Goal: Transaction & Acquisition: Purchase product/service

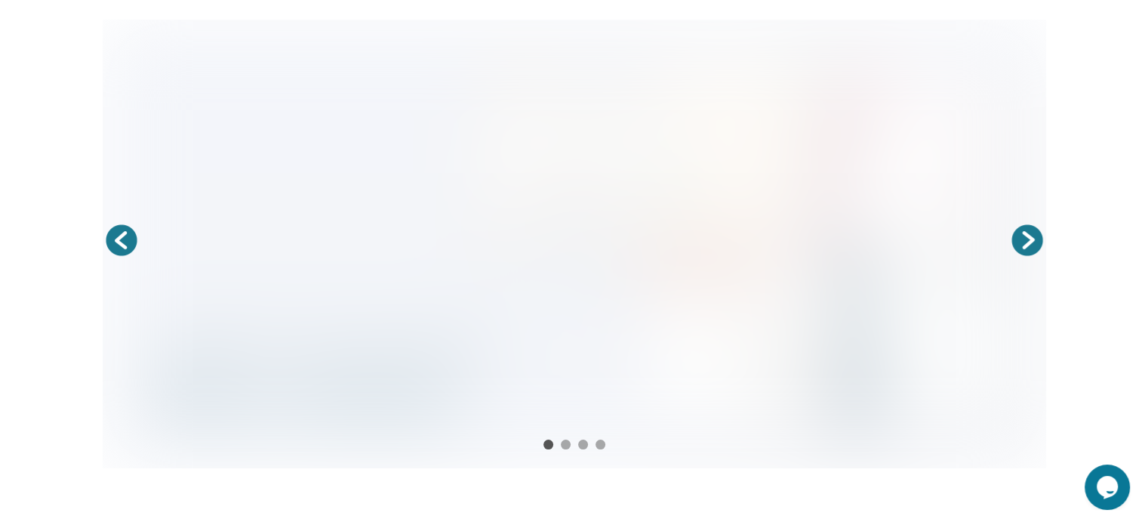
click at [6, 143] on div "Prev Next 1 2 3 4" at bounding box center [574, 252] width 1148 height 464
click at [121, 246] on link "Prev" at bounding box center [122, 240] width 38 height 38
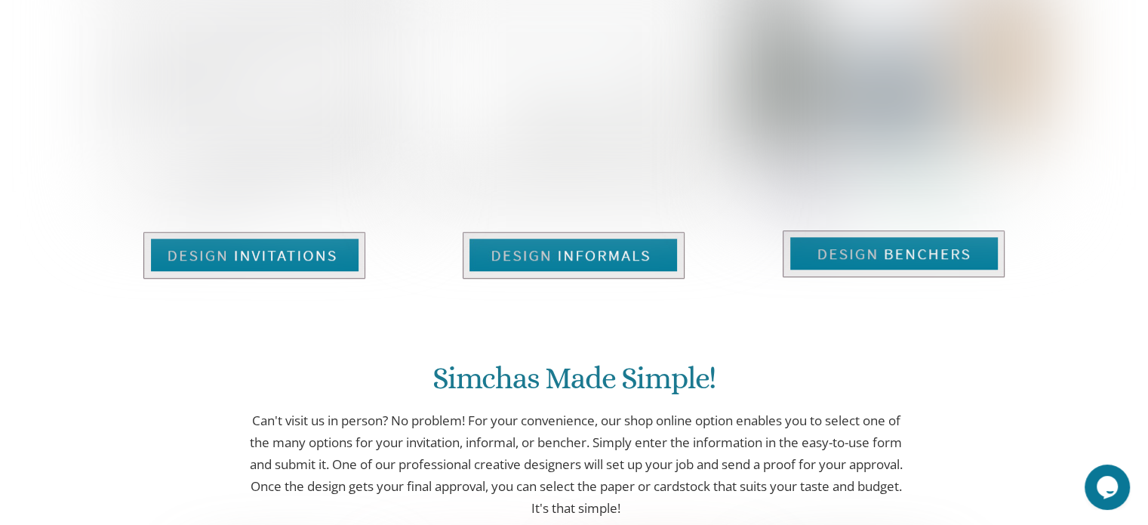
scroll to position [1147, 0]
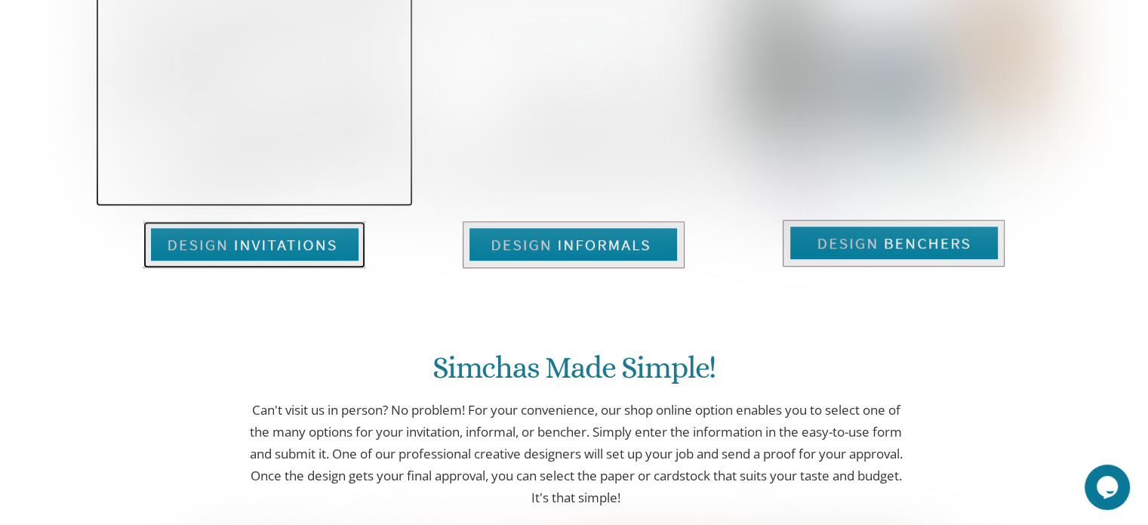
click at [289, 244] on img at bounding box center [254, 244] width 222 height 47
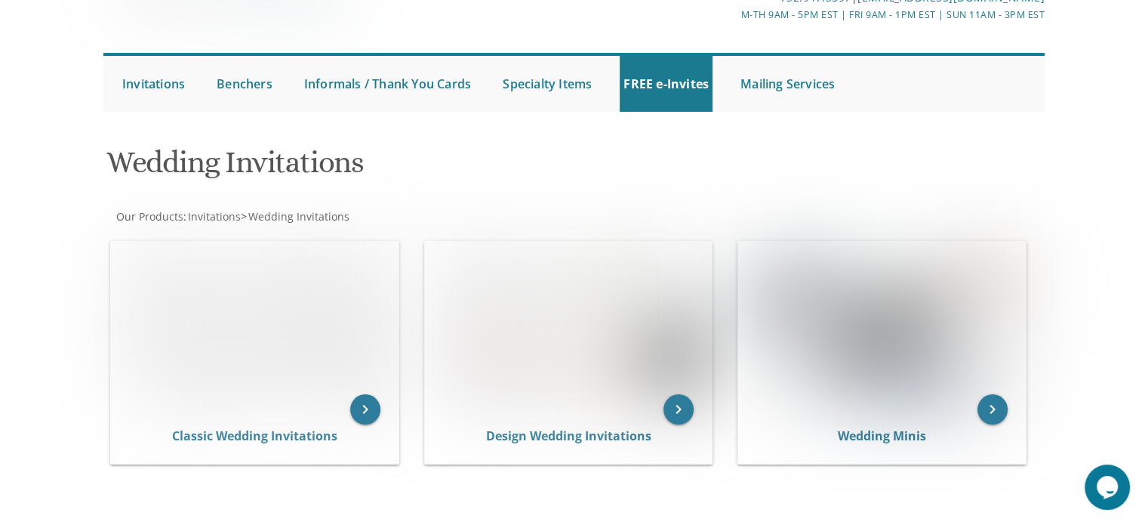
scroll to position [103, 0]
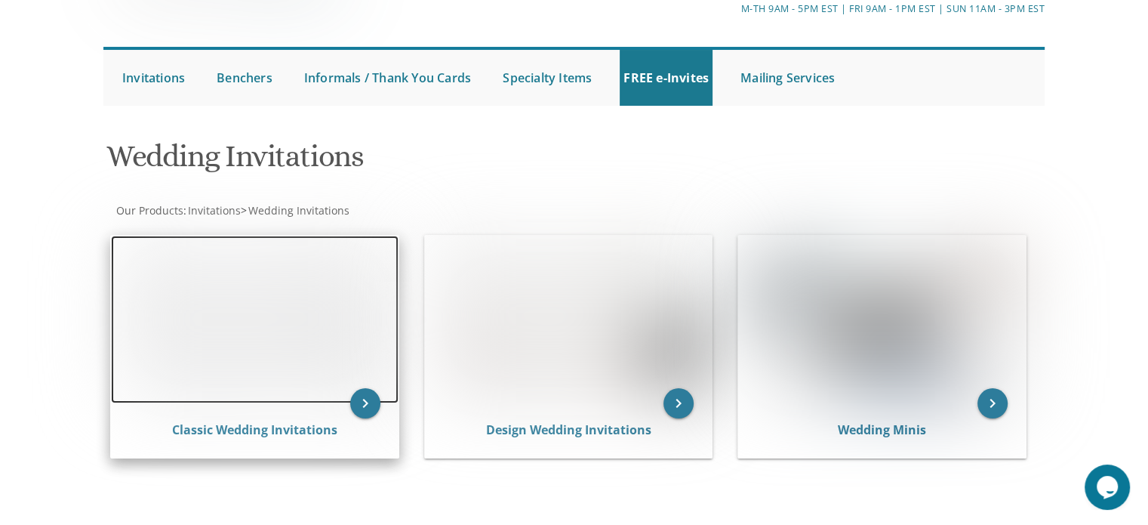
click at [220, 346] on img at bounding box center [255, 320] width 288 height 168
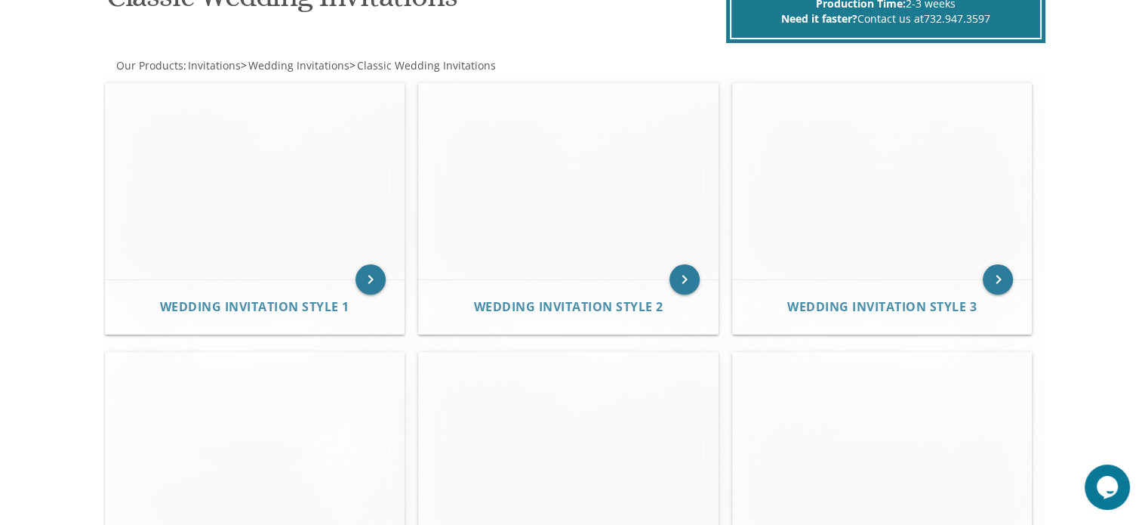
scroll to position [188, 0]
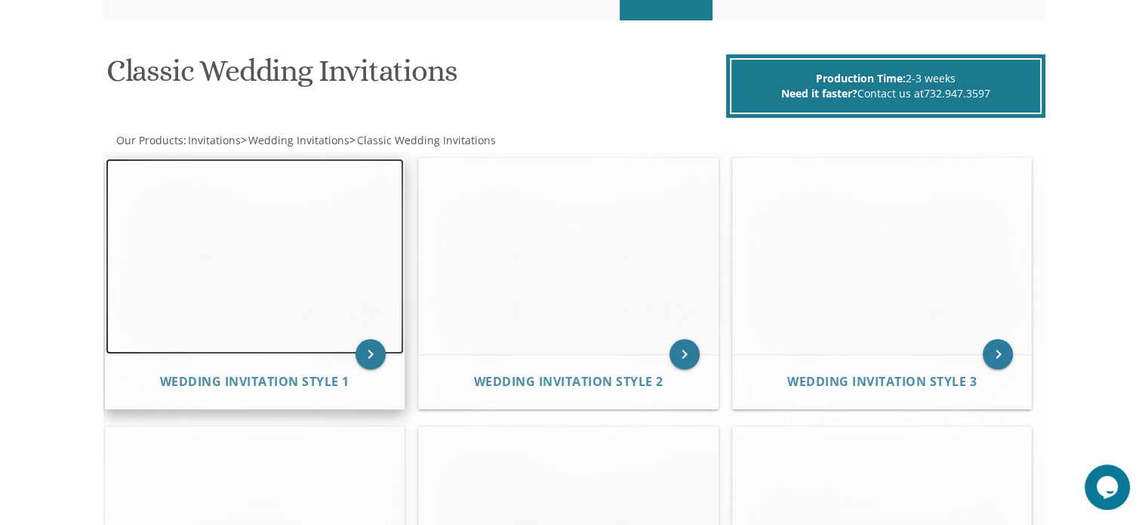
click at [290, 264] on img at bounding box center [255, 257] width 299 height 196
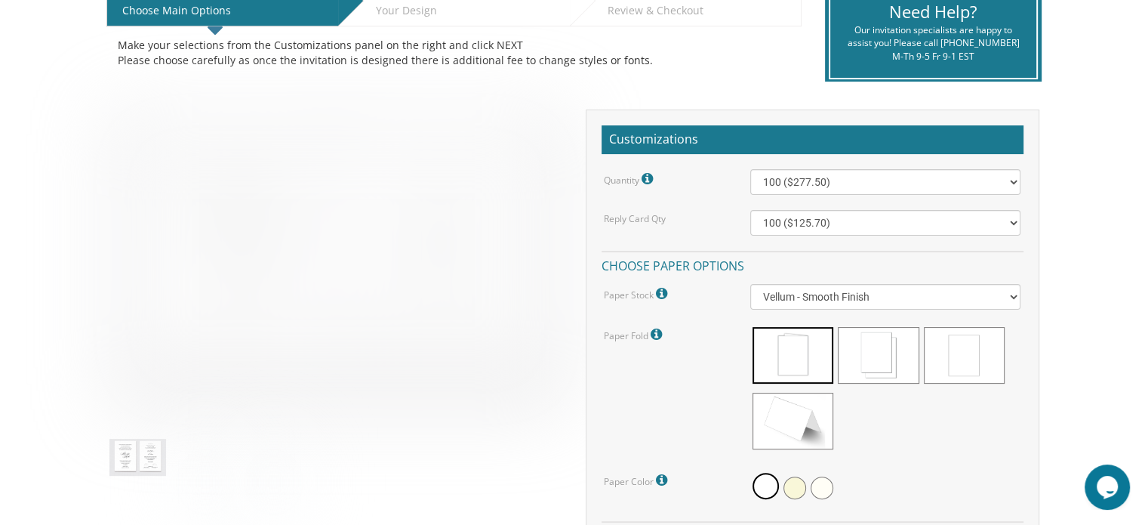
scroll to position [344, 0]
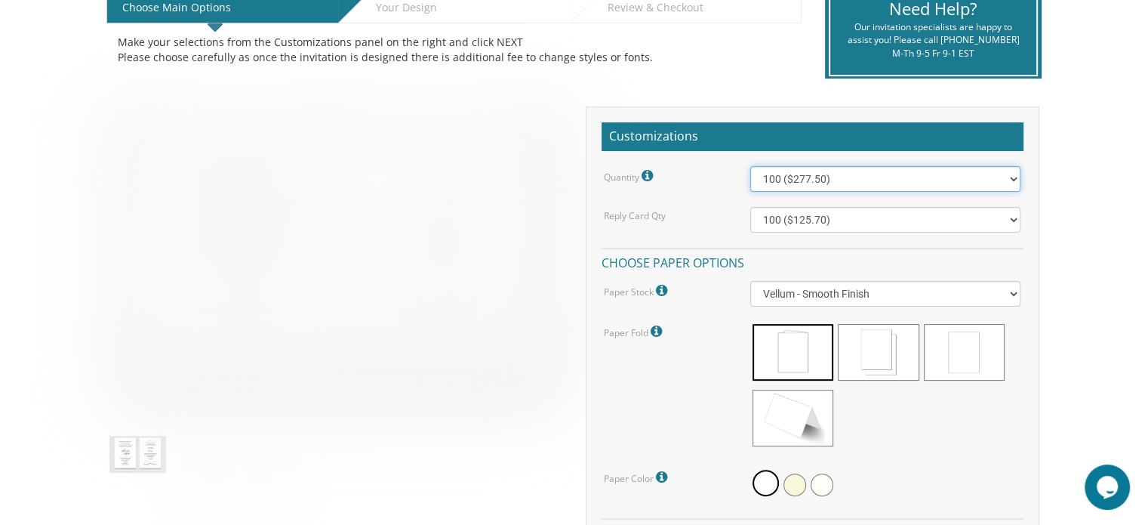
click at [1009, 183] on select "100 ($277.50) 200 ($330.45) 300 ($380.65) 400 ($432.70) 500 ($482.10) 600 ($534…" at bounding box center [885, 179] width 270 height 26
select select "400"
click at [750, 166] on select "100 ($277.50) 200 ($330.45) 300 ($380.65) 400 ($432.70) 500 ($482.10) 600 ($534…" at bounding box center [885, 179] width 270 height 26
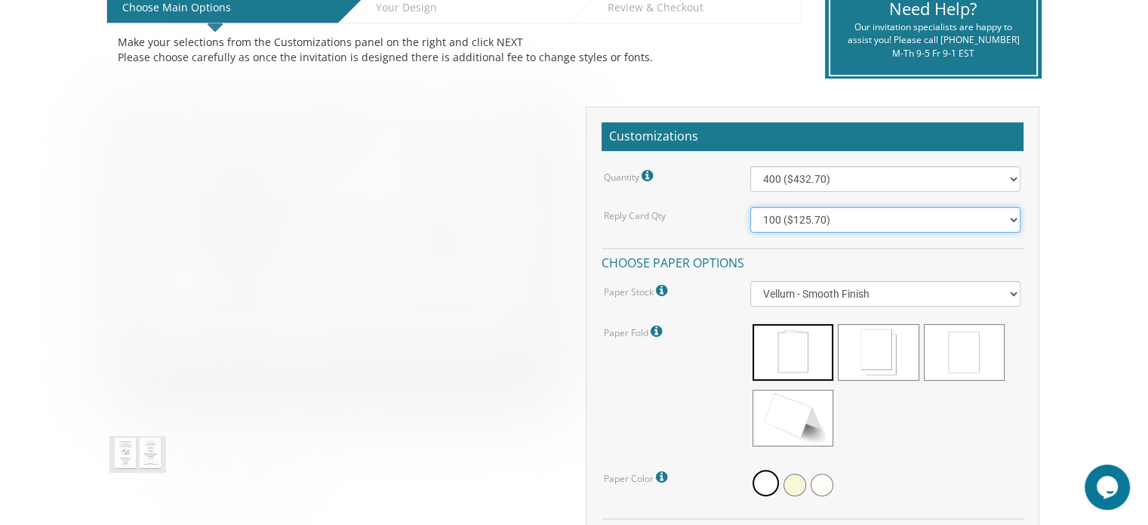
click at [901, 218] on select "100 ($125.70) 200 ($150.60) 300 ($177.95) 400 ($270.70) 500 ($225.30) 600 ($249…" at bounding box center [885, 220] width 270 height 26
select select "400"
click at [750, 207] on select "100 ($125.70) 200 ($150.60) 300 ($177.95) 400 ($270.70) 500 ($225.30) 600 ($249…" at bounding box center [885, 220] width 270 height 26
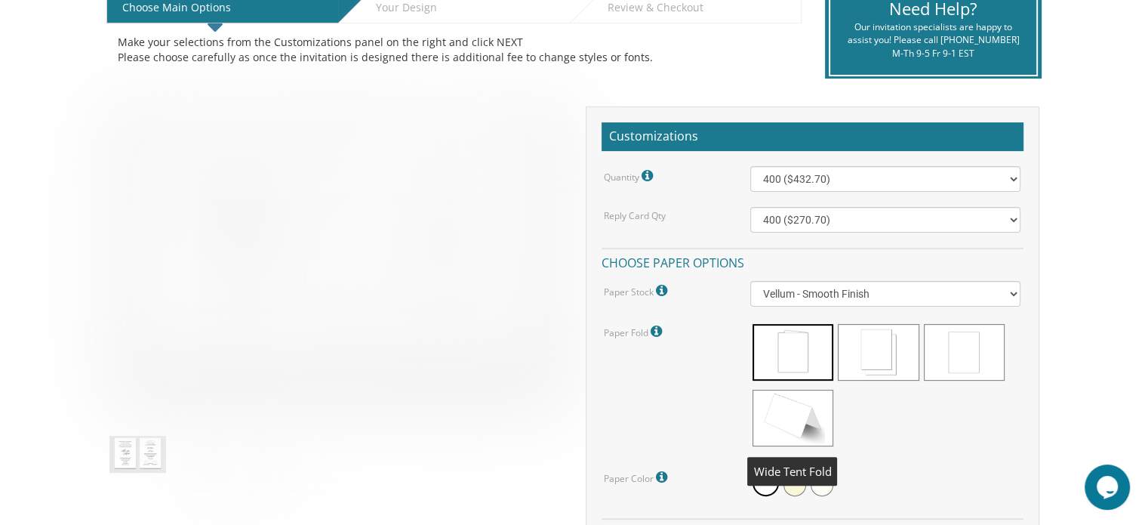
click at [806, 424] on span at bounding box center [793, 418] width 81 height 57
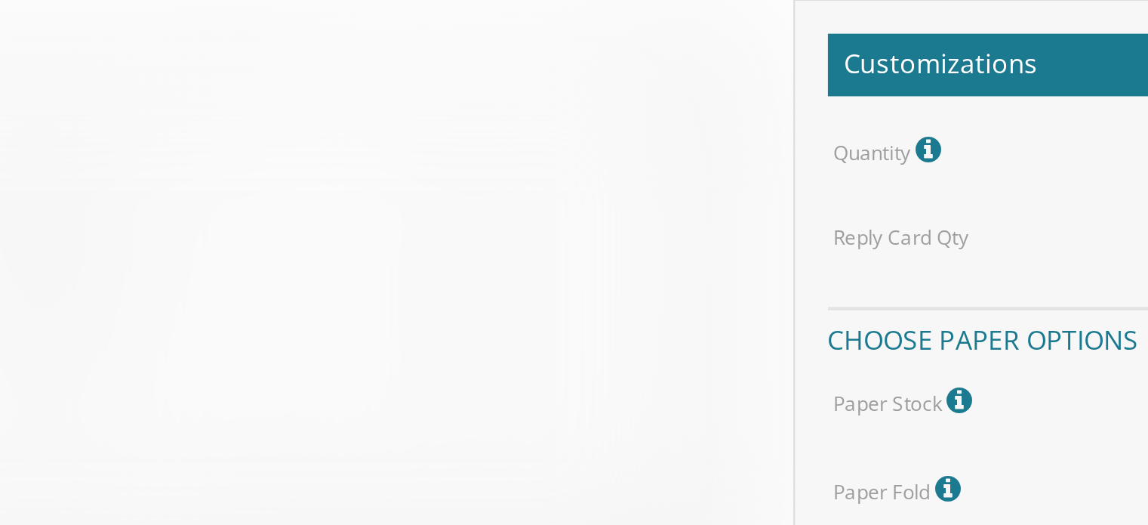
click at [486, 215] on img at bounding box center [336, 255] width 454 height 299
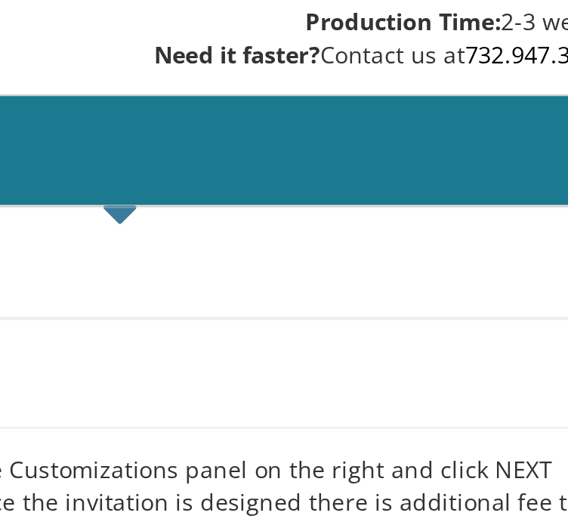
click at [458, 245] on div "Your Design" at bounding box center [299, 235] width 405 height 20
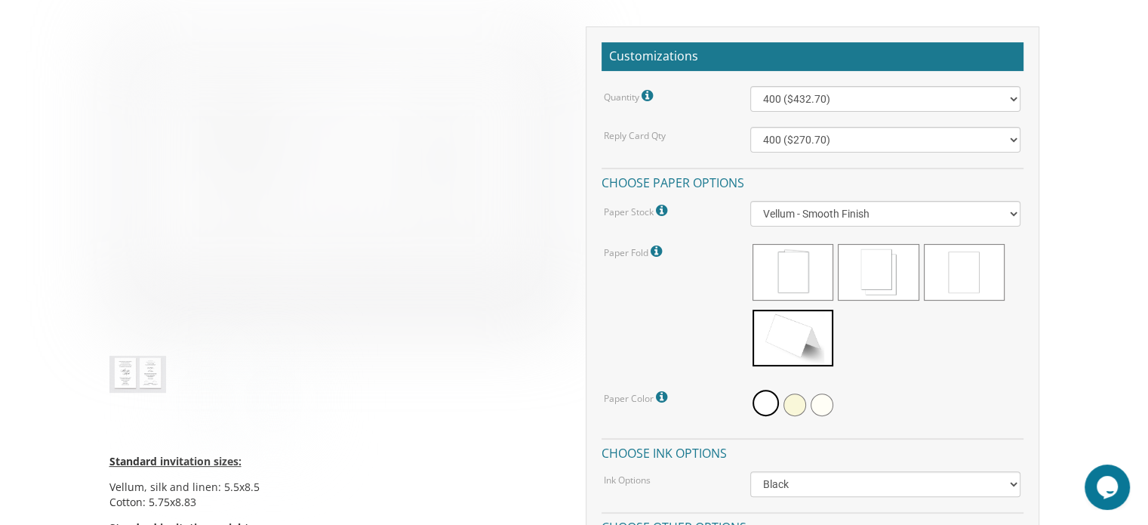
scroll to position [439, 0]
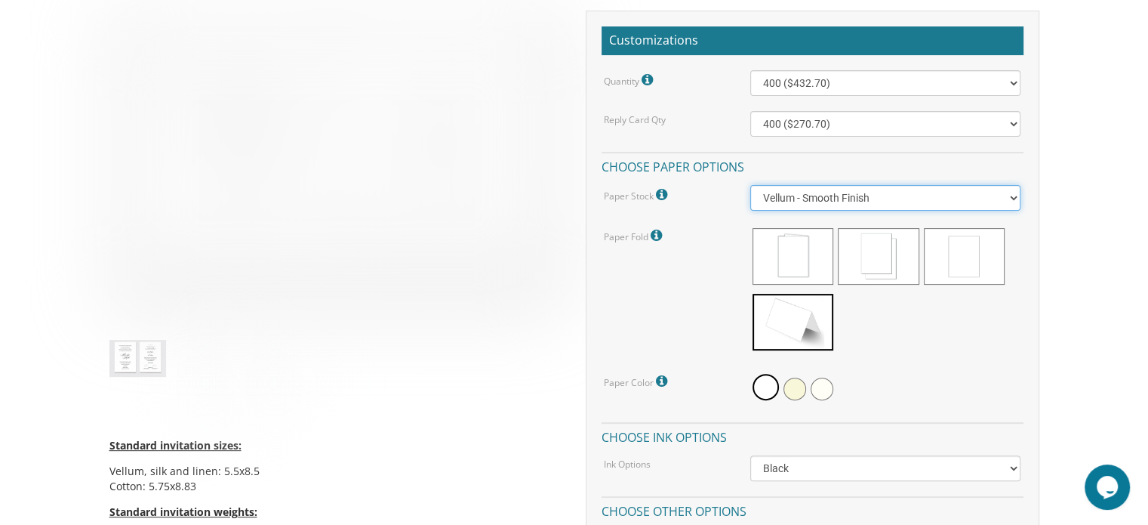
click at [927, 192] on select "Vellum - Smooth Finish Linen - Subtle Embossed Crosshatch Texture Silk - Soft, …" at bounding box center [885, 198] width 270 height 26
click at [750, 185] on select "Vellum - Smooth Finish Linen - Subtle Embossed Crosshatch Texture Silk - Soft, …" at bounding box center [885, 198] width 270 height 26
click at [922, 199] on select "Vellum - Smooth Finish Linen - Subtle Embossed Crosshatch Texture Silk - Soft, …" at bounding box center [885, 198] width 270 height 26
click at [750, 185] on select "Vellum - Smooth Finish Linen - Subtle Embossed Crosshatch Texture Silk - Soft, …" at bounding box center [885, 198] width 270 height 26
click at [904, 202] on select "Vellum - Smooth Finish Linen - Subtle Embossed Crosshatch Texture Silk - Soft, …" at bounding box center [885, 198] width 270 height 26
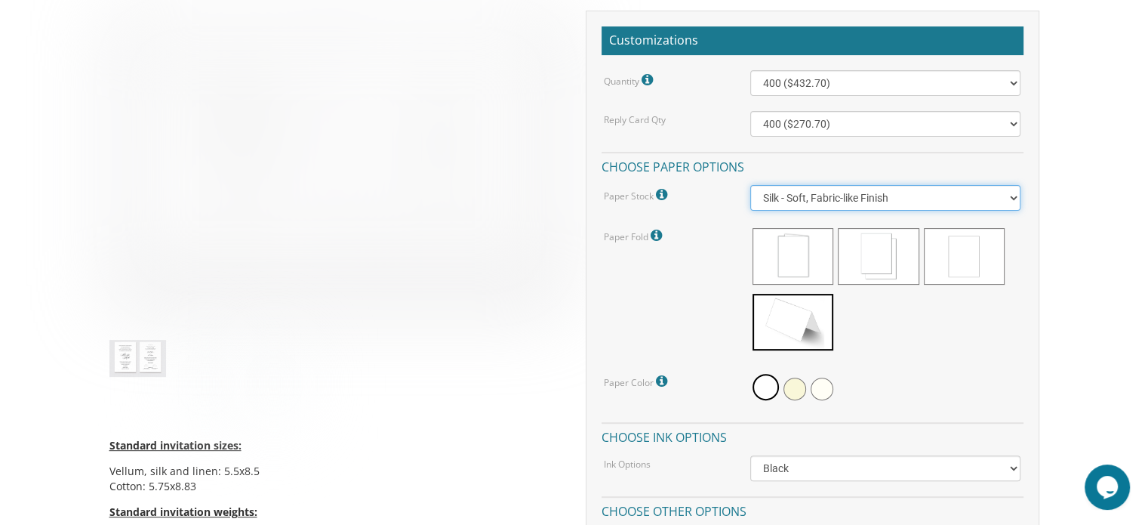
click at [750, 185] on select "Vellum - Smooth Finish Linen - Subtle Embossed Crosshatch Texture Silk - Soft, …" at bounding box center [885, 198] width 270 height 26
click at [880, 202] on select "Vellum - Smooth Finish Linen - Subtle Embossed Crosshatch Texture Silk - Soft, …" at bounding box center [885, 198] width 270 height 26
select select "Vellum"
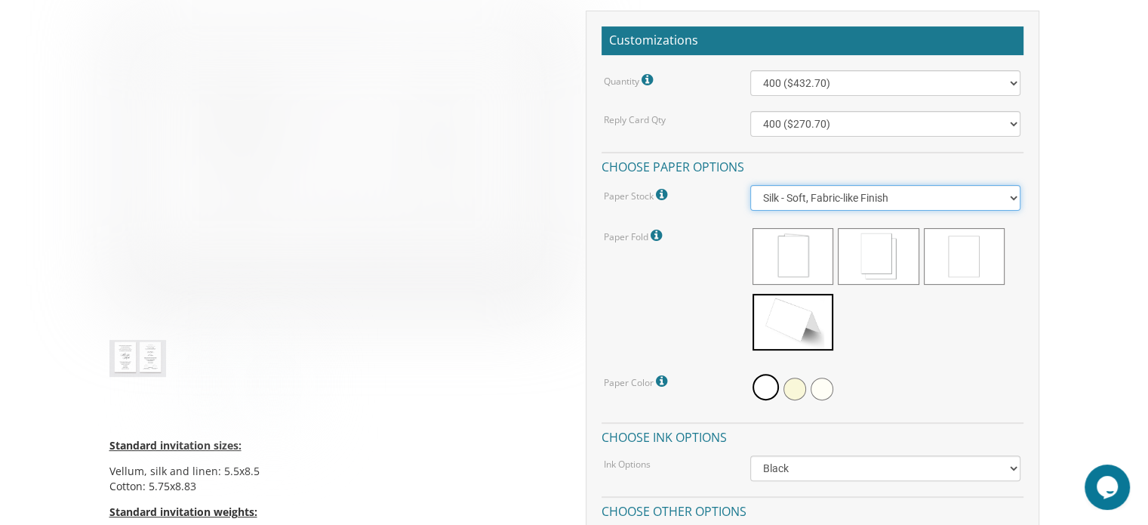
click at [750, 185] on select "Vellum - Smooth Finish Linen - Subtle Embossed Crosshatch Texture Silk - Soft, …" at bounding box center [885, 198] width 270 height 26
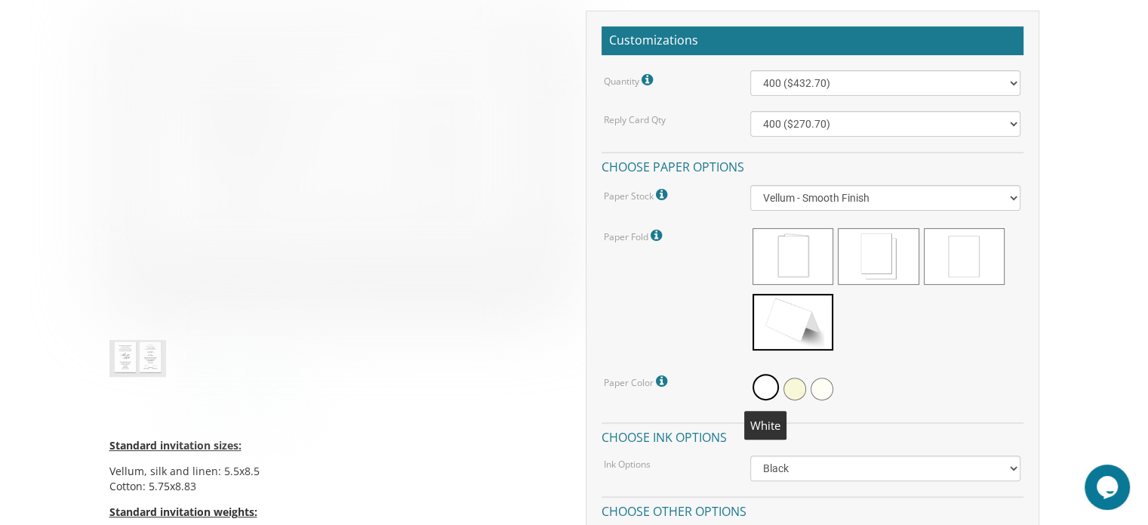
click at [768, 387] on span at bounding box center [766, 387] width 26 height 26
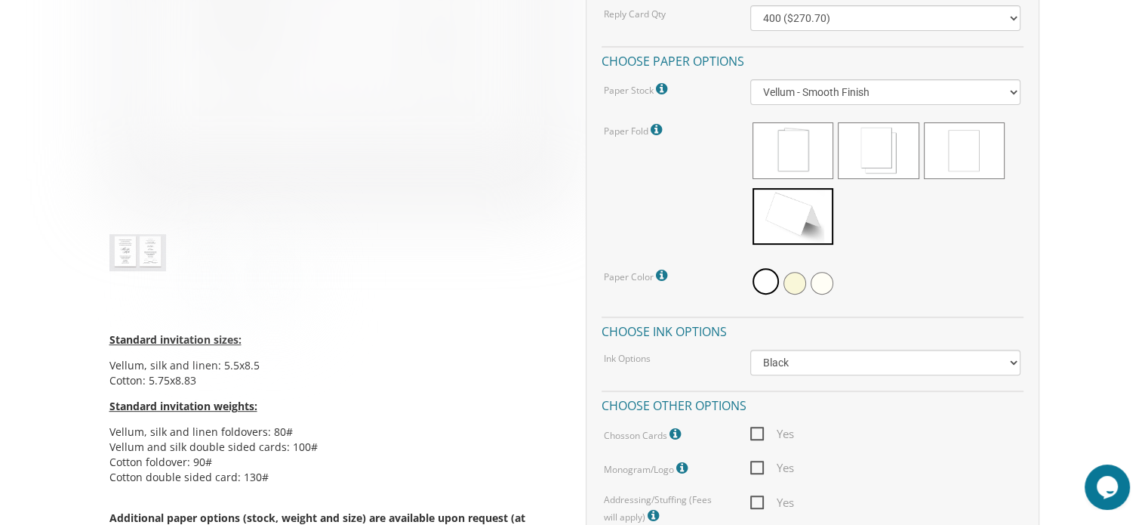
scroll to position [598, 0]
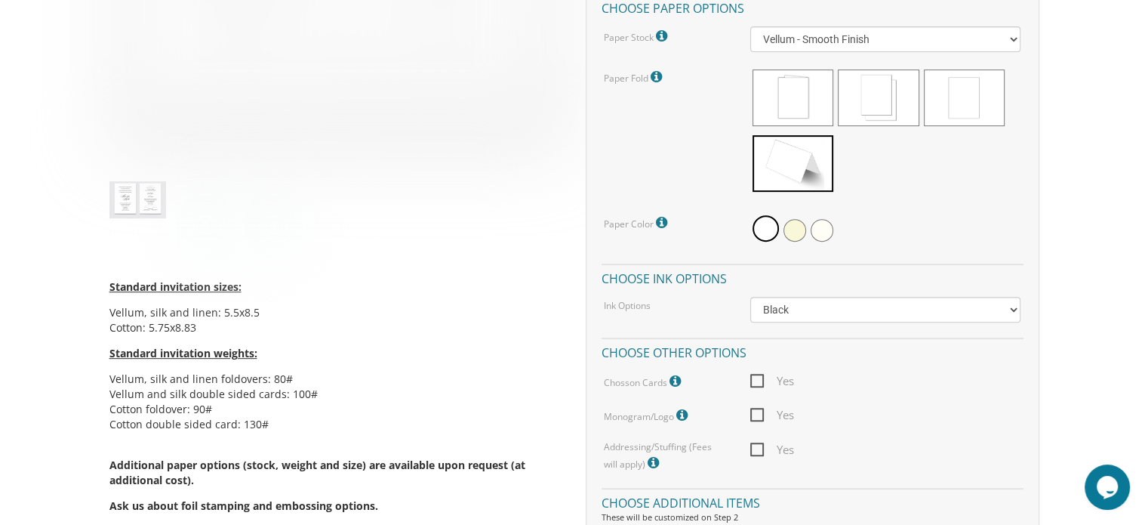
click at [754, 375] on span "Yes" at bounding box center [772, 380] width 44 height 19
click at [754, 375] on input "Yes" at bounding box center [755, 379] width 10 height 10
checkbox input "true"
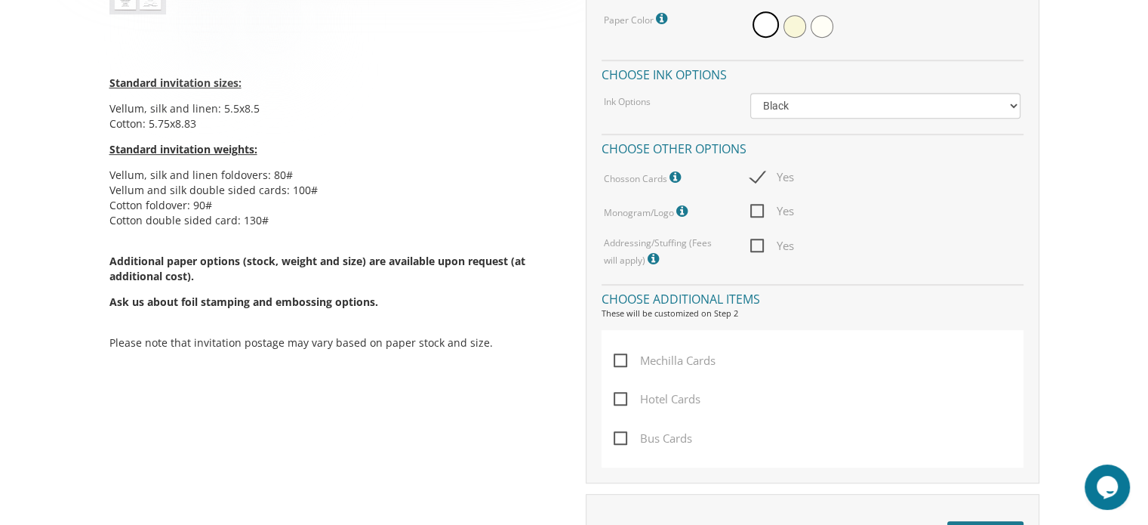
scroll to position [811, 0]
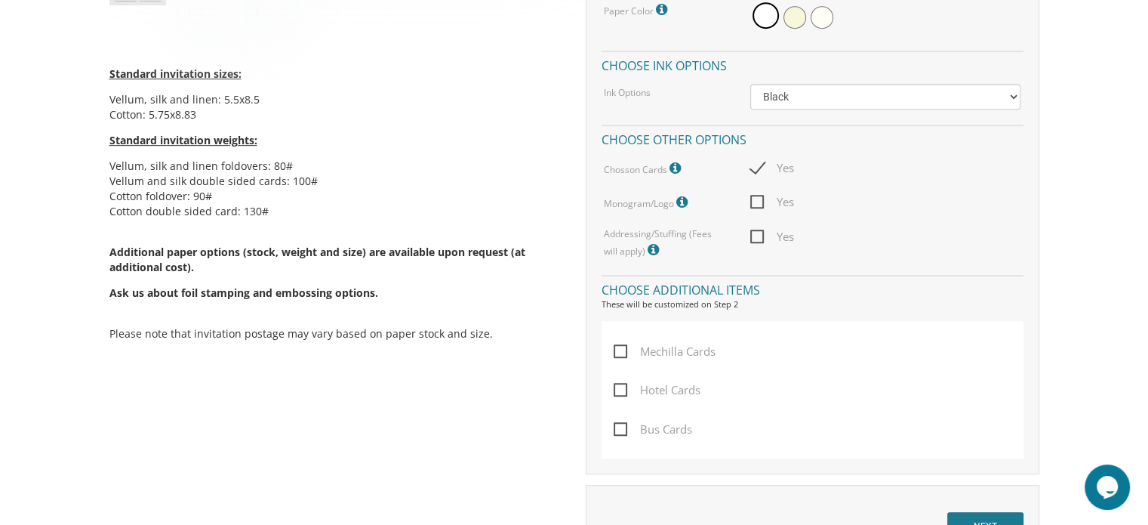
click at [620, 349] on span "Mechilla Cards" at bounding box center [665, 351] width 102 height 19
click at [620, 349] on input "Mechilla Cards" at bounding box center [619, 350] width 10 height 10
checkbox input "true"
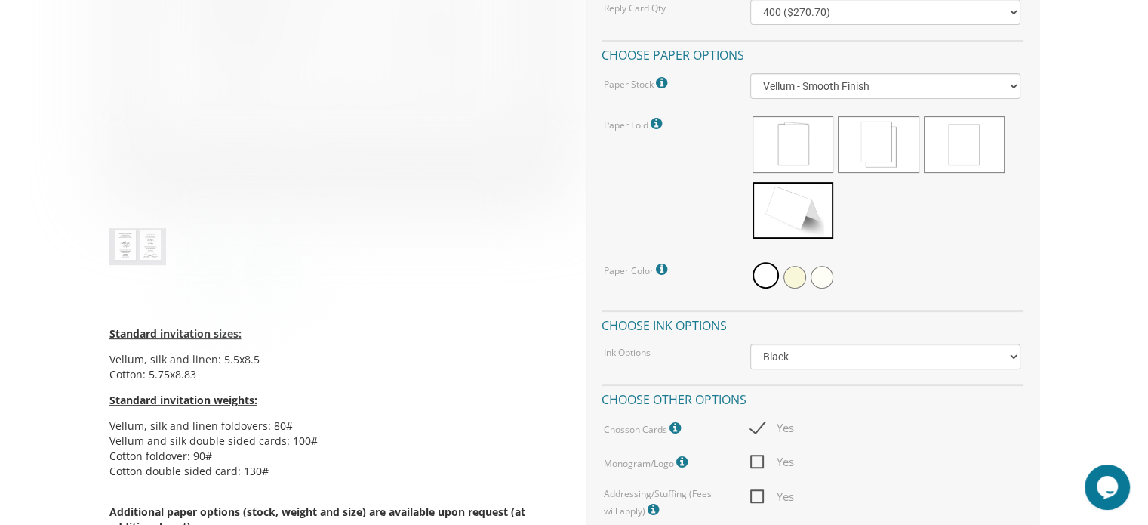
scroll to position [570, 0]
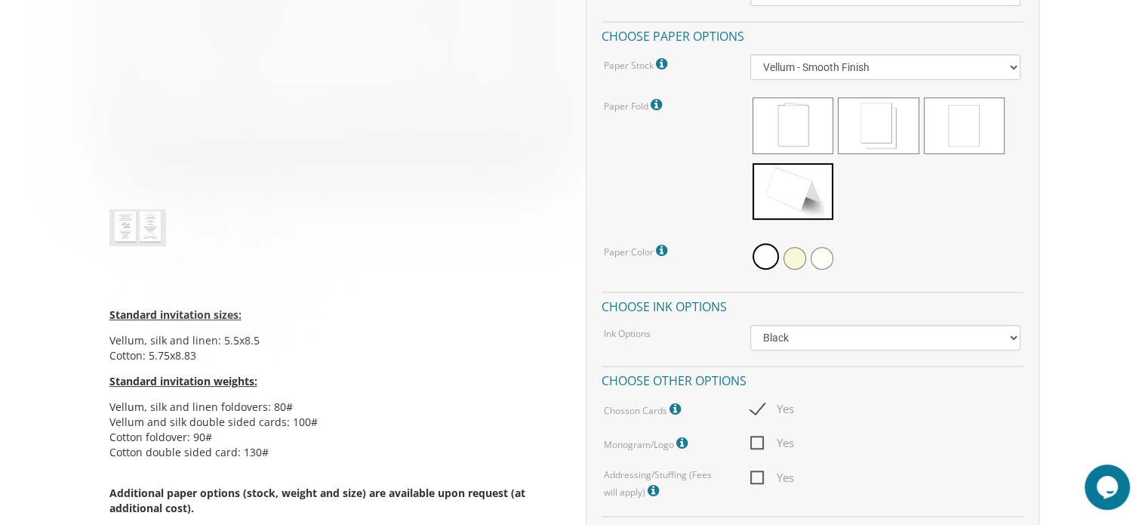
click at [673, 408] on icon at bounding box center [677, 409] width 15 height 14
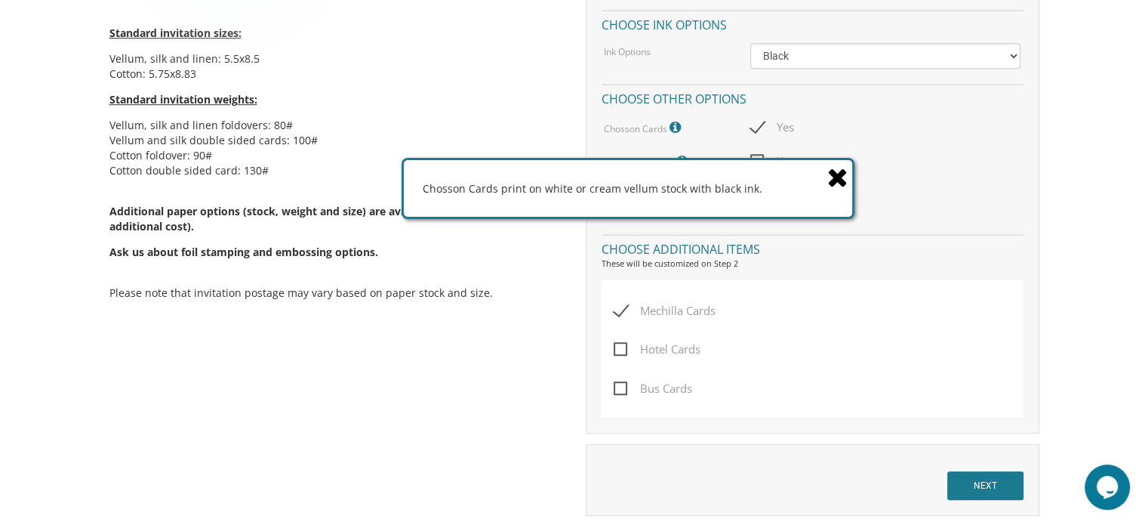
scroll to position [912, 0]
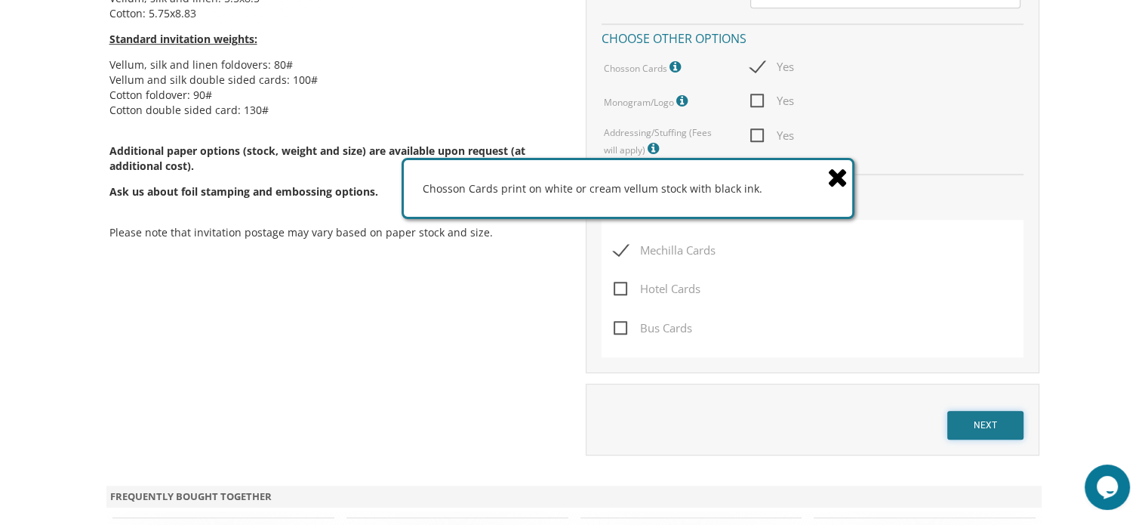
click at [986, 423] on input "NEXT" at bounding box center [985, 425] width 76 height 29
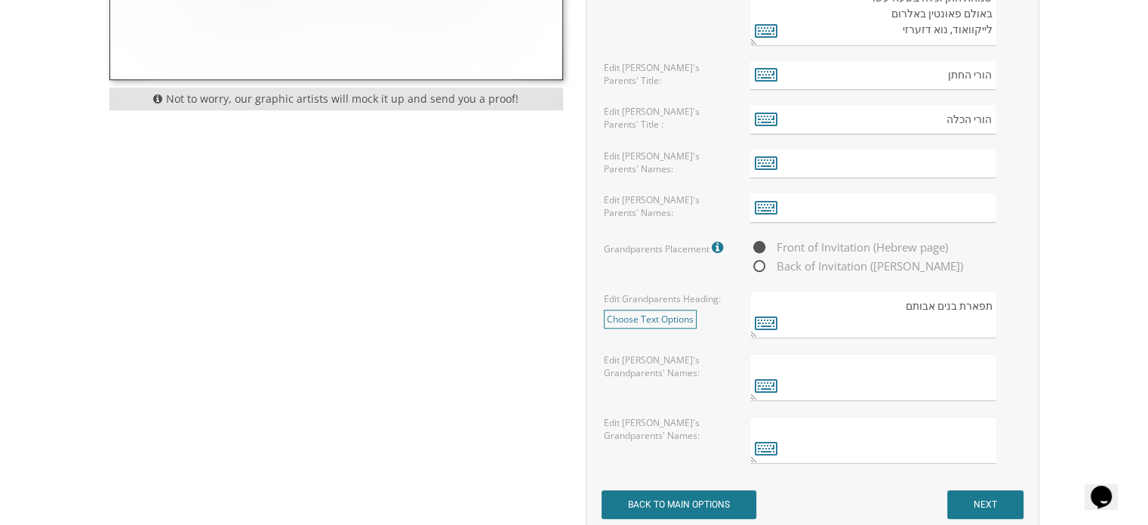
scroll to position [1219, 0]
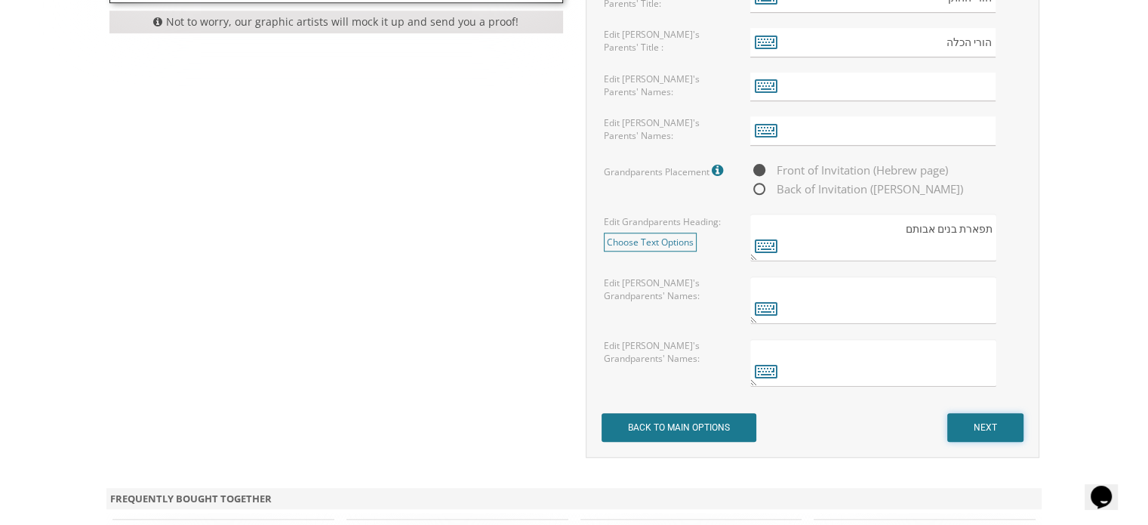
click at [994, 419] on input "NEXT" at bounding box center [985, 427] width 76 height 29
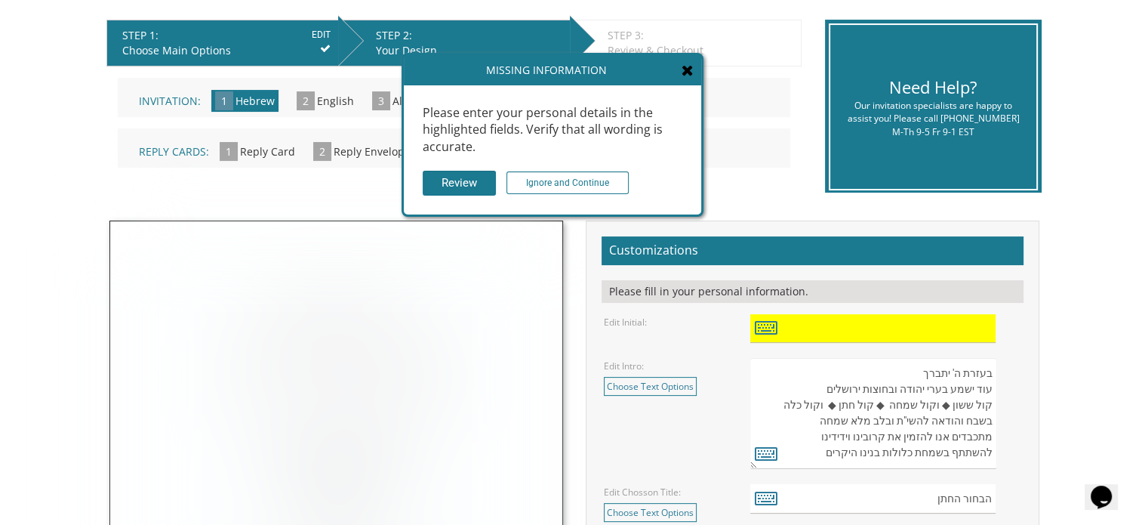
scroll to position [0, 0]
